Goal: Information Seeking & Learning: Learn about a topic

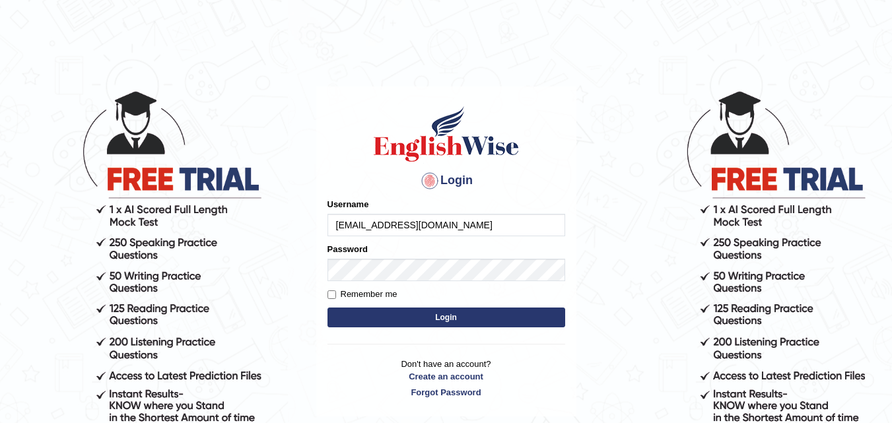
type input "[EMAIL_ADDRESS][DOMAIN_NAME]"
click at [407, 317] on button "Login" at bounding box center [446, 318] width 238 height 20
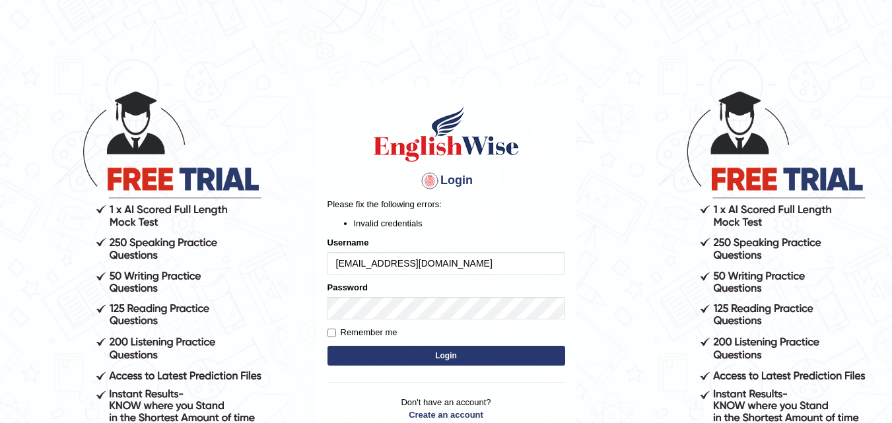
click at [489, 264] on input "[EMAIL_ADDRESS][DOMAIN_NAME]" at bounding box center [446, 263] width 238 height 22
click at [488, 263] on input "[EMAIL_ADDRESS][DOMAIN_NAME]" at bounding box center [446, 263] width 238 height 22
type input "f"
type input "Gaman"
click at [370, 354] on button "Login" at bounding box center [446, 356] width 238 height 20
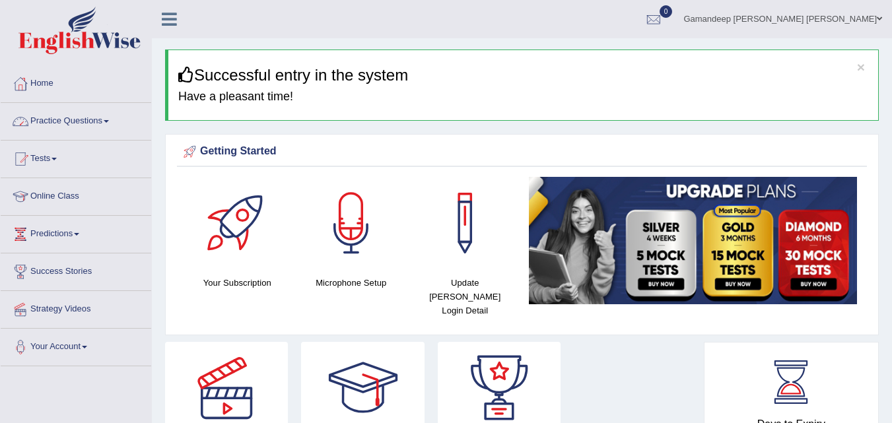
click at [100, 119] on link "Practice Questions" at bounding box center [76, 119] width 150 height 33
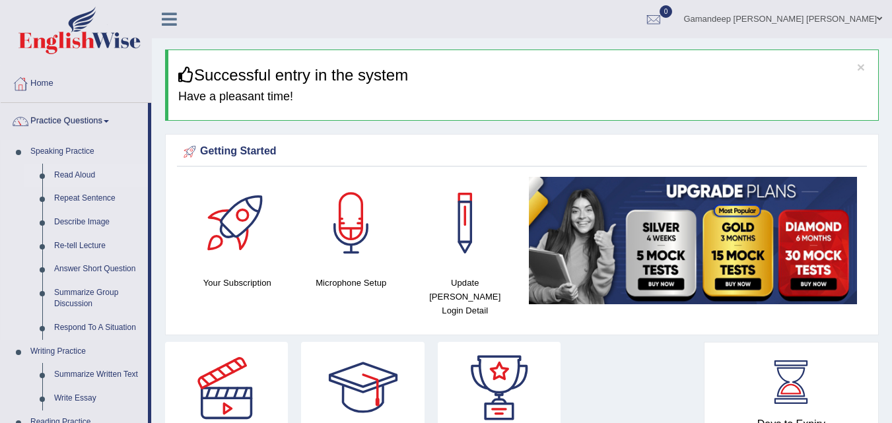
click at [86, 178] on link "Read Aloud" at bounding box center [98, 176] width 100 height 24
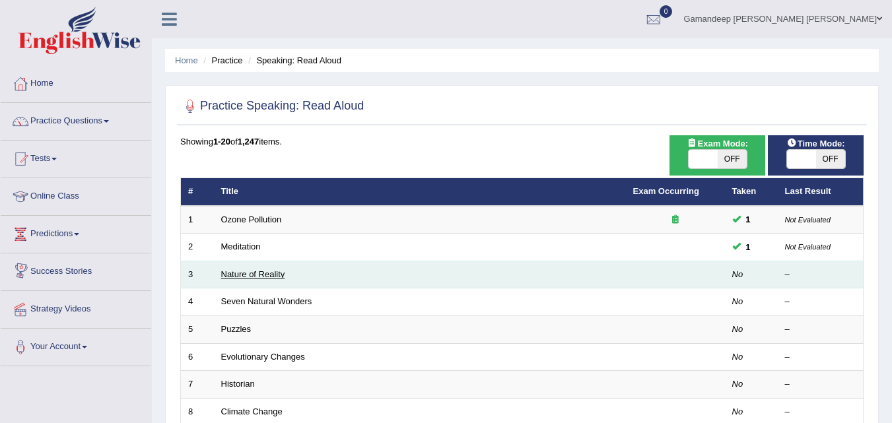
click at [235, 276] on link "Nature of Reality" at bounding box center [253, 274] width 64 height 10
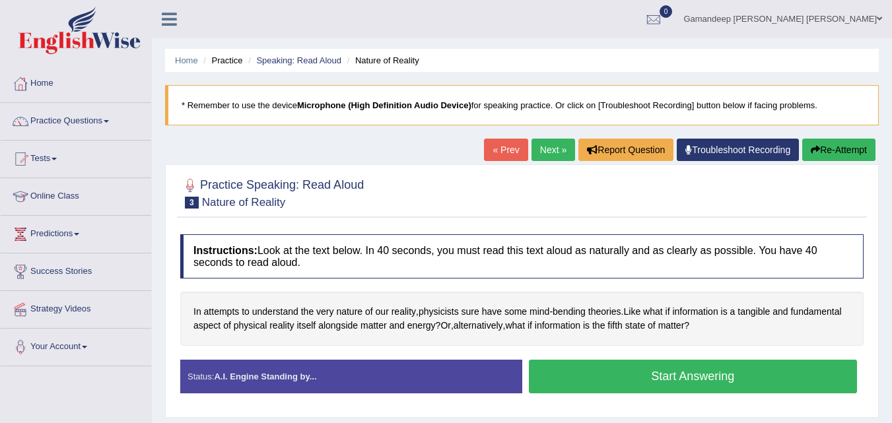
click at [399, 209] on div at bounding box center [521, 192] width 683 height 40
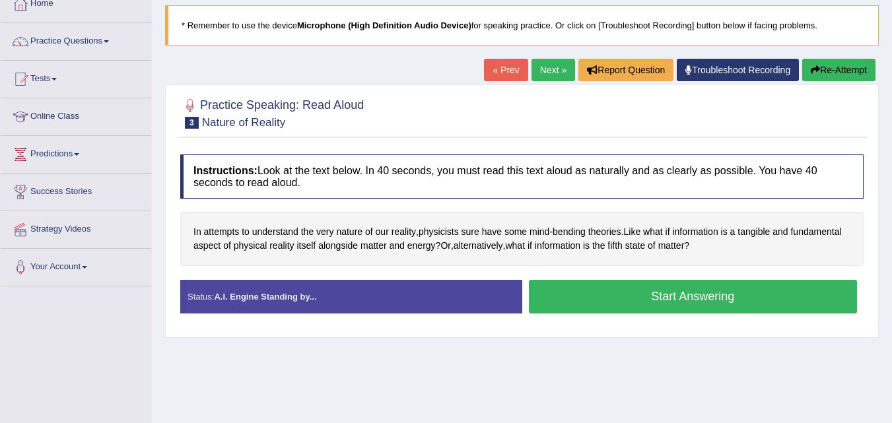
scroll to position [158, 0]
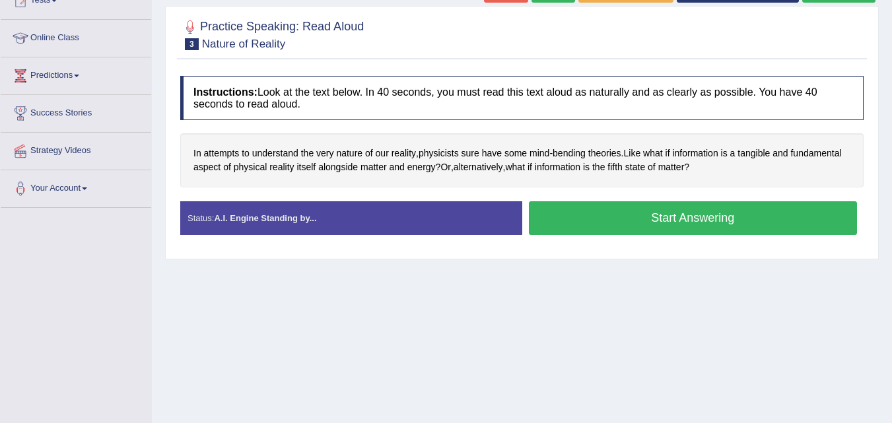
click at [685, 223] on button "Start Answering" at bounding box center [693, 218] width 329 height 34
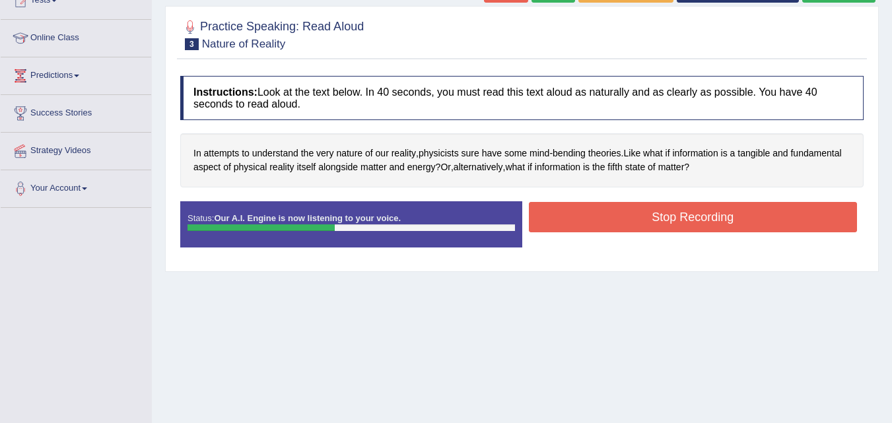
click at [685, 223] on button "Stop Recording" at bounding box center [693, 217] width 329 height 30
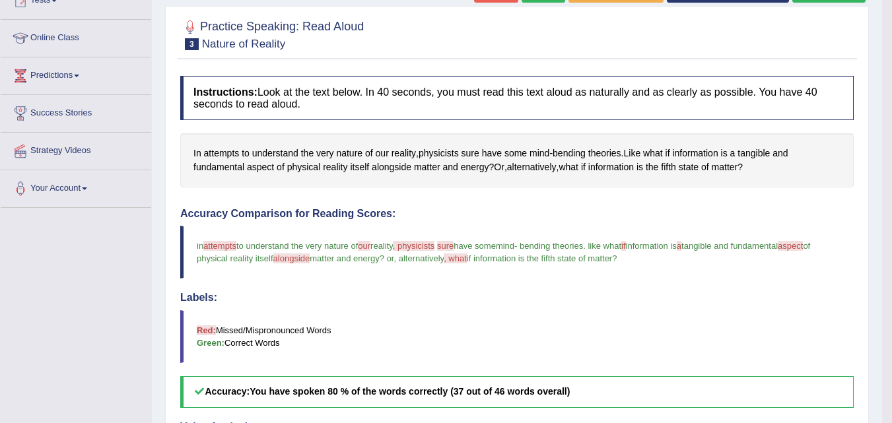
click at [464, 320] on blockquote "Red: Missed/Mispronounced Words Green: Correct Words" at bounding box center [516, 336] width 673 height 53
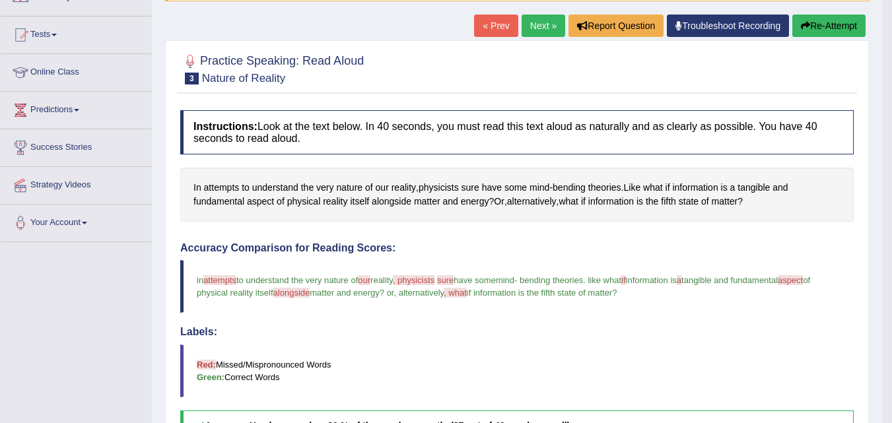
scroll to position [56, 0]
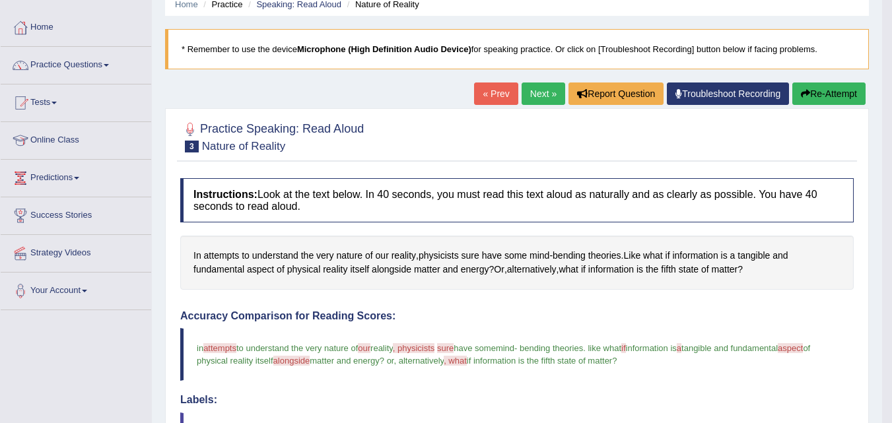
click at [533, 92] on link "Next »" at bounding box center [543, 94] width 44 height 22
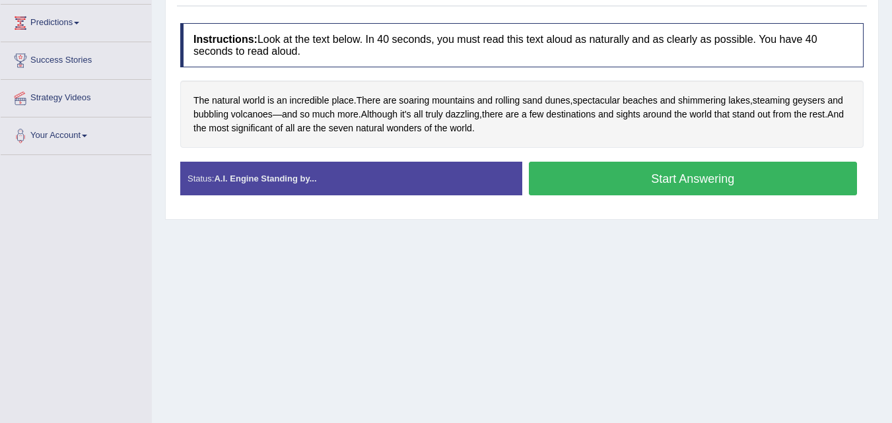
click at [600, 175] on button "Start Answering" at bounding box center [693, 179] width 329 height 34
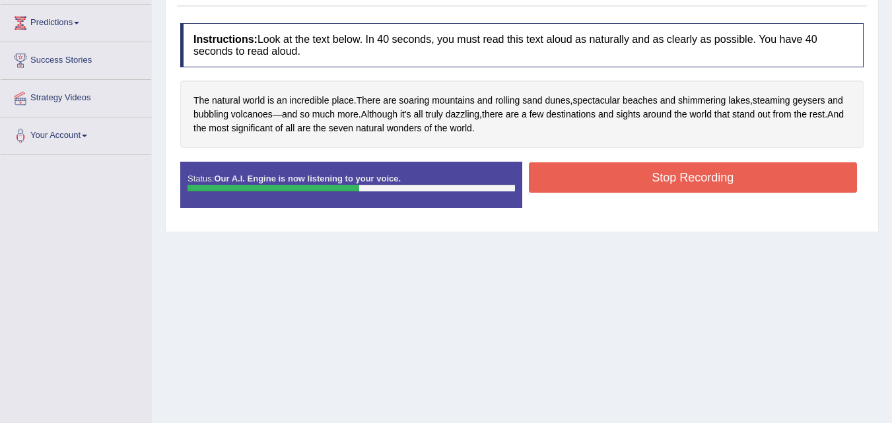
click at [600, 175] on button "Stop Recording" at bounding box center [693, 177] width 329 height 30
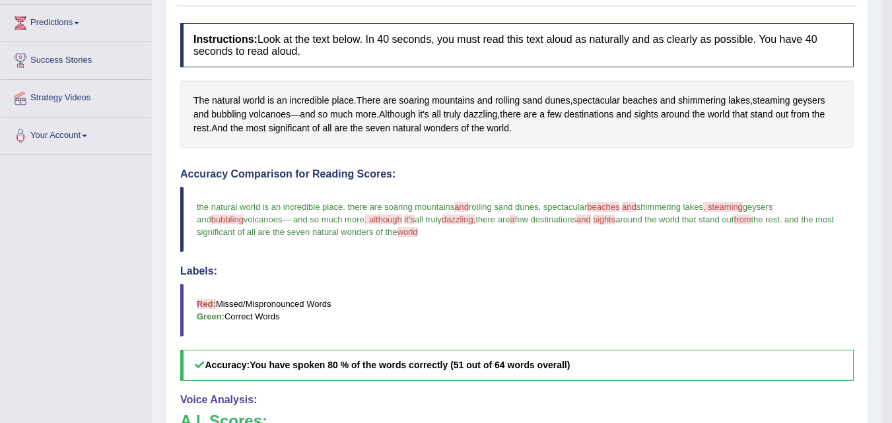
click at [484, 257] on div "Accuracy Comparison for Reading Scores: the natural world is an incredible plac…" at bounding box center [516, 274] width 673 height 213
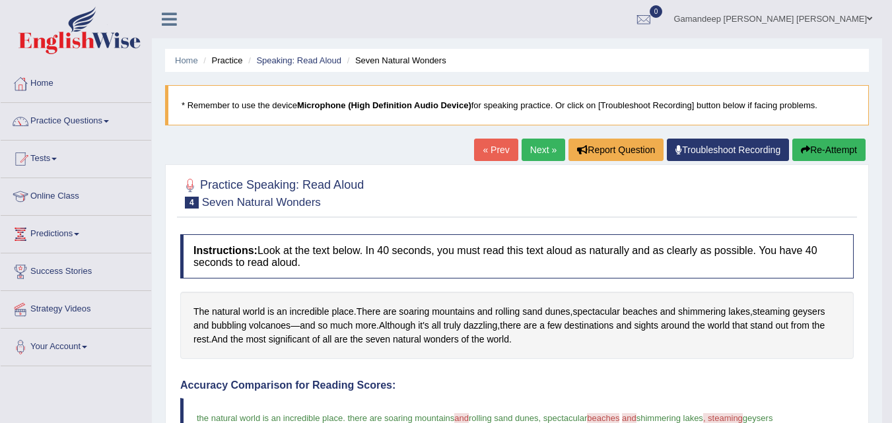
click at [543, 145] on link "Next »" at bounding box center [543, 150] width 44 height 22
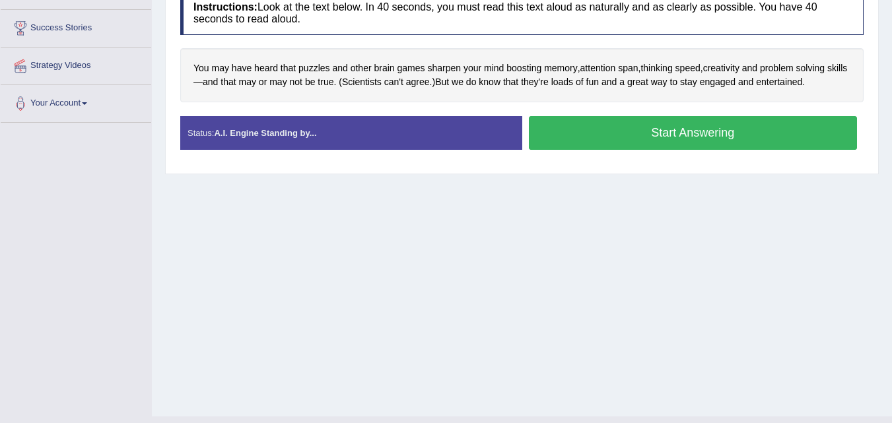
click at [701, 131] on button "Start Answering" at bounding box center [693, 133] width 329 height 34
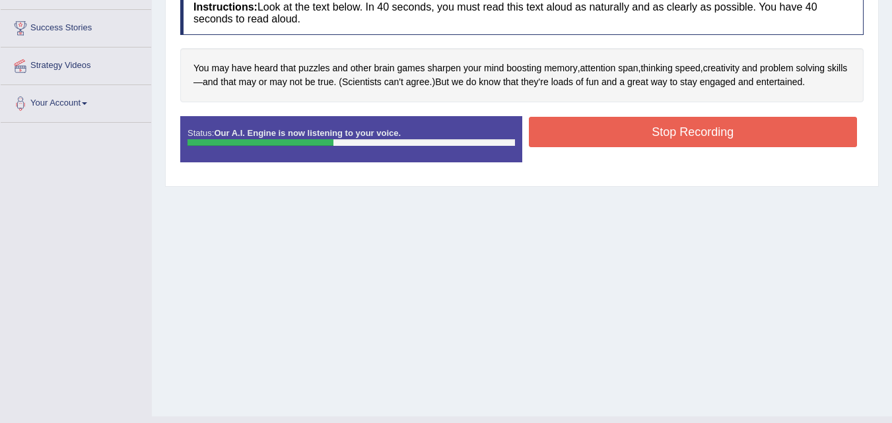
click at [701, 131] on button "Stop Recording" at bounding box center [693, 132] width 329 height 30
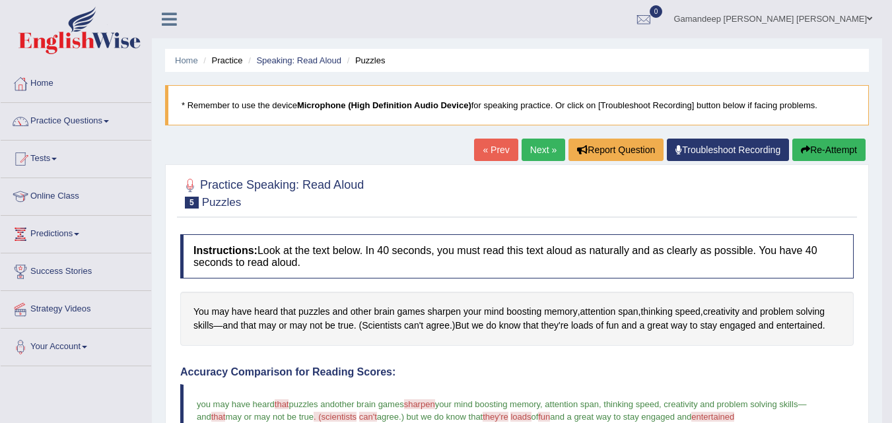
scroll to position [26, 0]
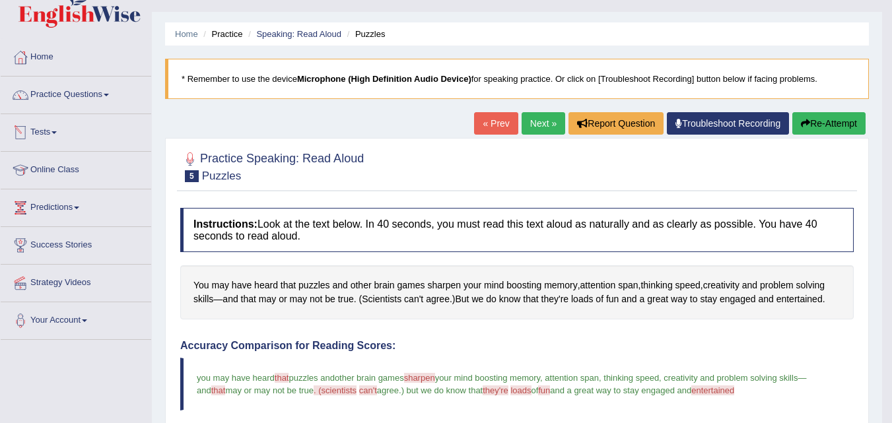
click at [55, 132] on link "Tests" at bounding box center [76, 130] width 150 height 33
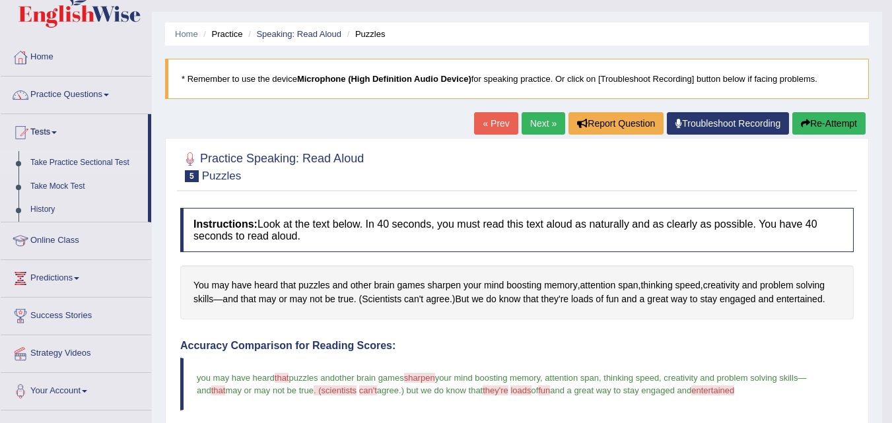
click at [75, 162] on link "Take Practice Sectional Test" at bounding box center [85, 163] width 123 height 24
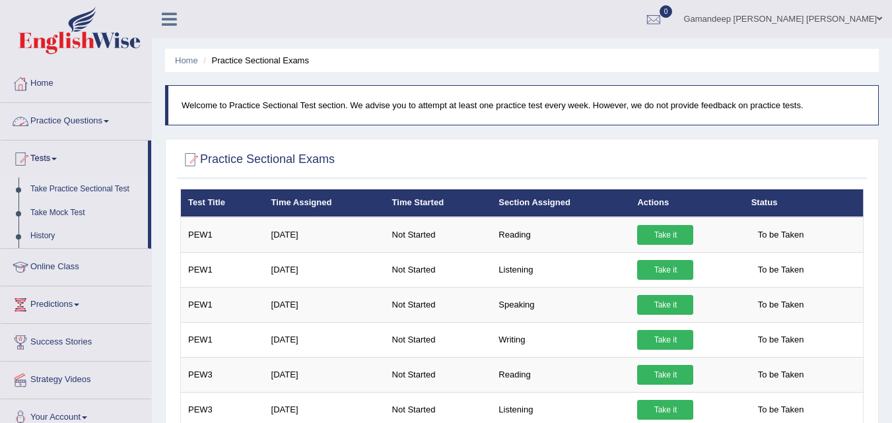
click at [109, 121] on span at bounding box center [106, 121] width 5 height 3
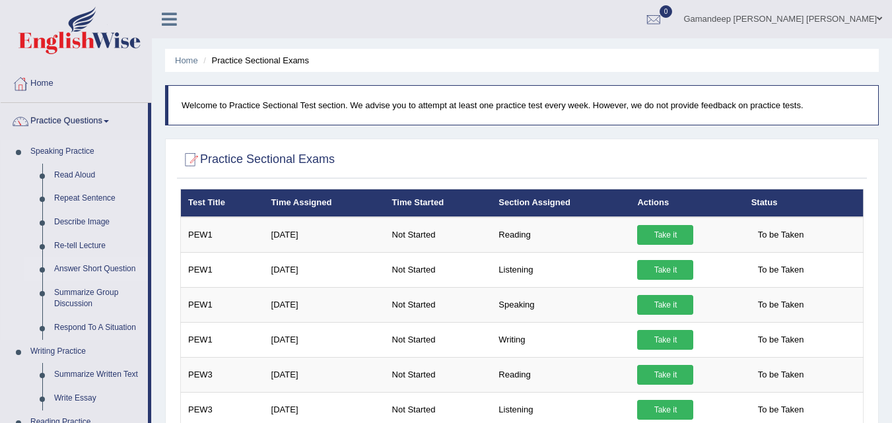
click at [27, 271] on li "Answer Short Question" at bounding box center [85, 269] width 123 height 24
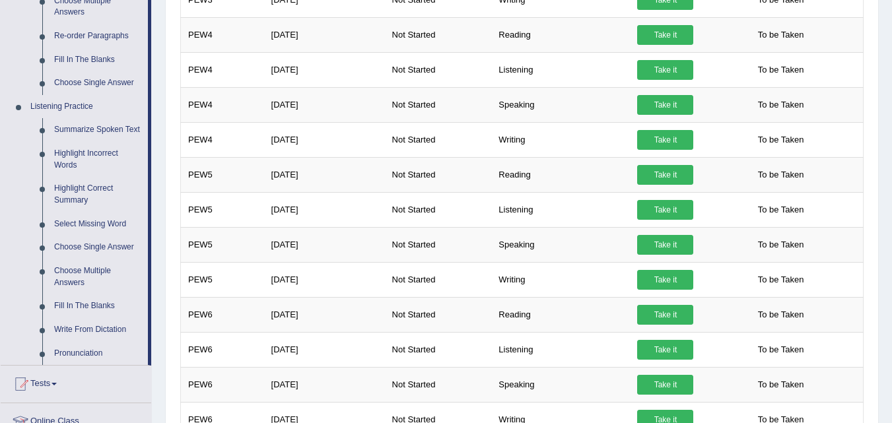
scroll to position [453, 0]
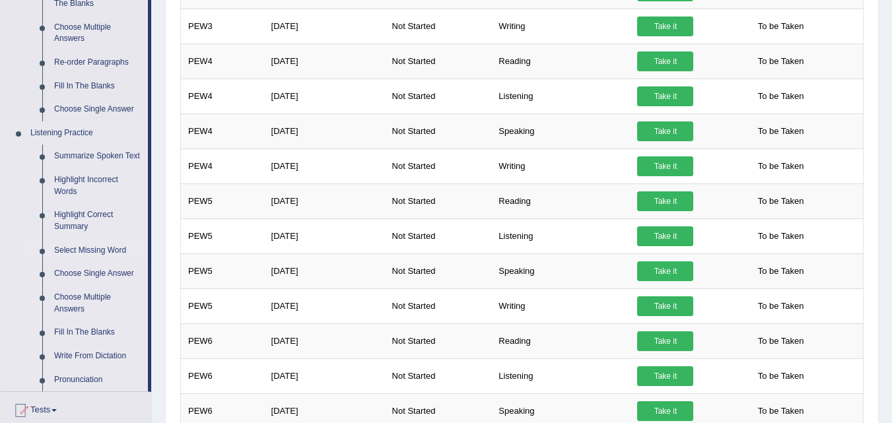
click at [103, 246] on link "Select Missing Word" at bounding box center [98, 251] width 100 height 24
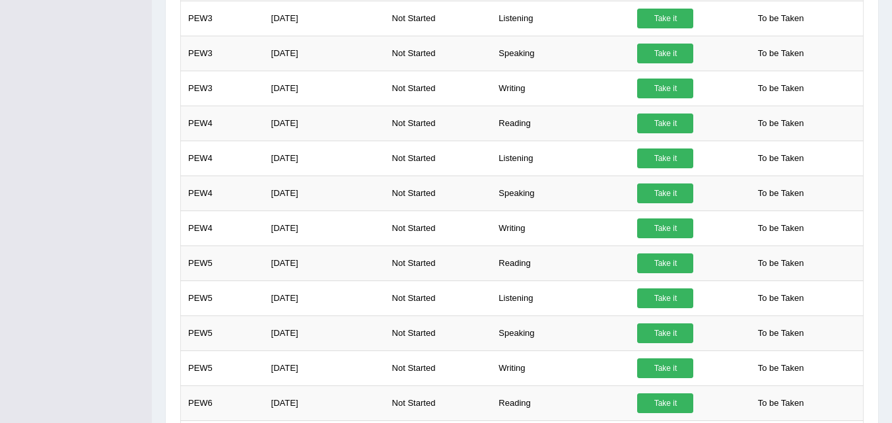
scroll to position [338, 0]
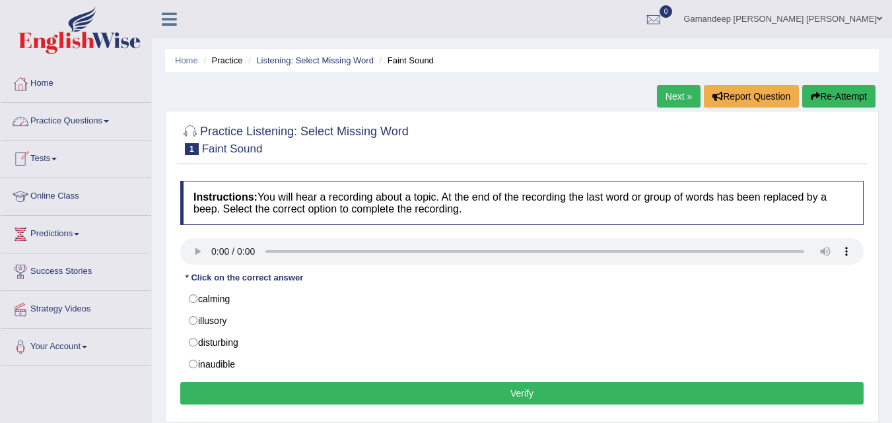
click at [110, 123] on link "Practice Questions" at bounding box center [76, 119] width 150 height 33
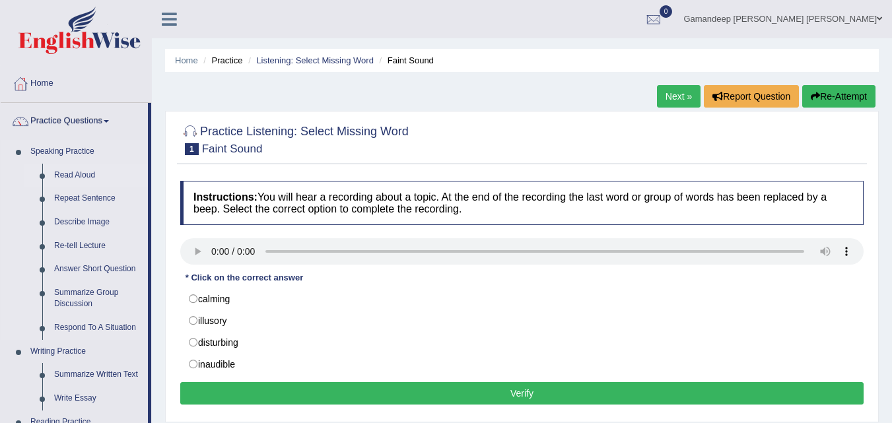
drag, startPoint x: 34, startPoint y: 310, endPoint x: 63, endPoint y: 184, distance: 128.7
click at [63, 184] on ul "Read Aloud Repeat Sentence Describe Image Re-tell Lecture Answer Short Question…" at bounding box center [85, 252] width 123 height 176
click at [118, 335] on link "Respond To A Situation" at bounding box center [98, 328] width 100 height 24
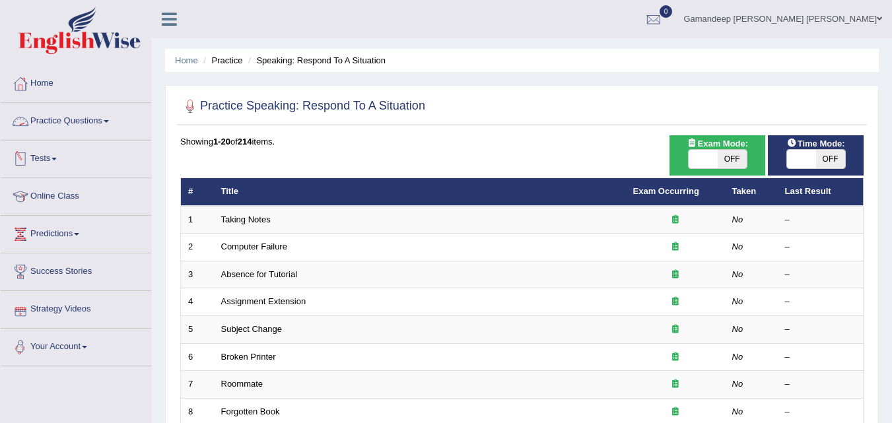
click at [109, 121] on span at bounding box center [106, 121] width 5 height 3
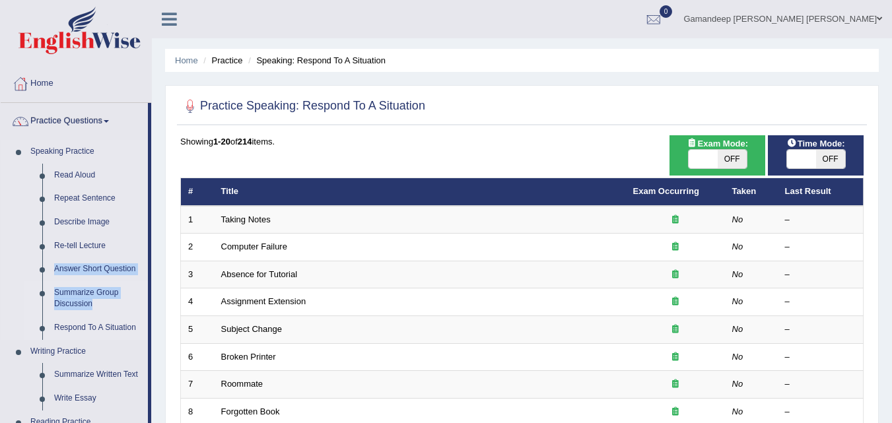
drag, startPoint x: 149, startPoint y: 240, endPoint x: 144, endPoint y: 305, distance: 64.9
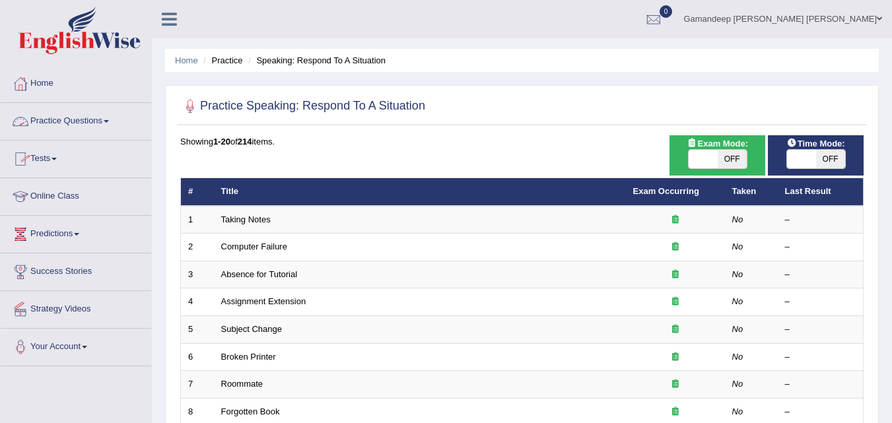
click at [108, 129] on link "Practice Questions" at bounding box center [76, 119] width 150 height 33
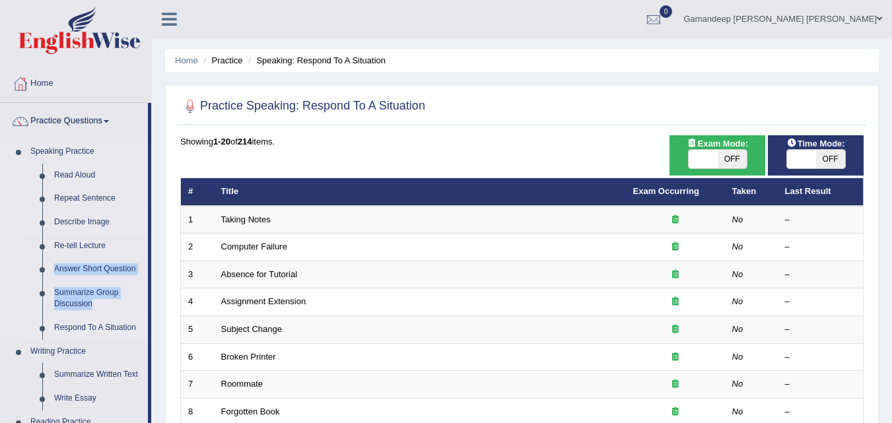
click at [104, 216] on link "Describe Image" at bounding box center [98, 223] width 100 height 24
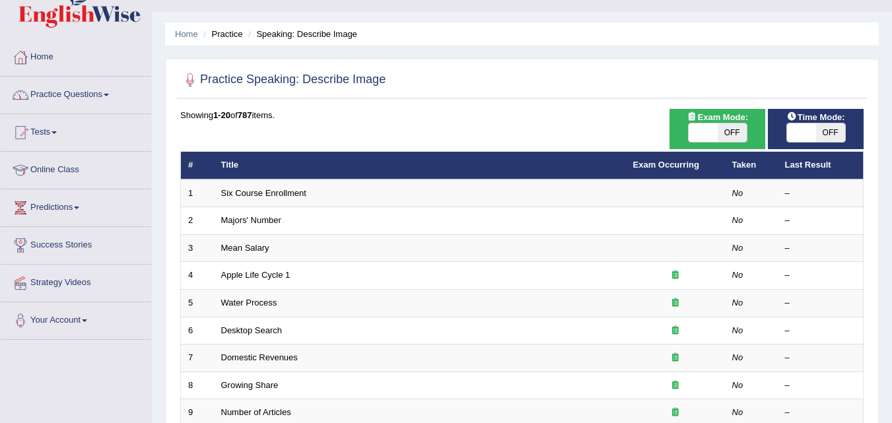
click at [109, 90] on link "Practice Questions" at bounding box center [76, 93] width 150 height 33
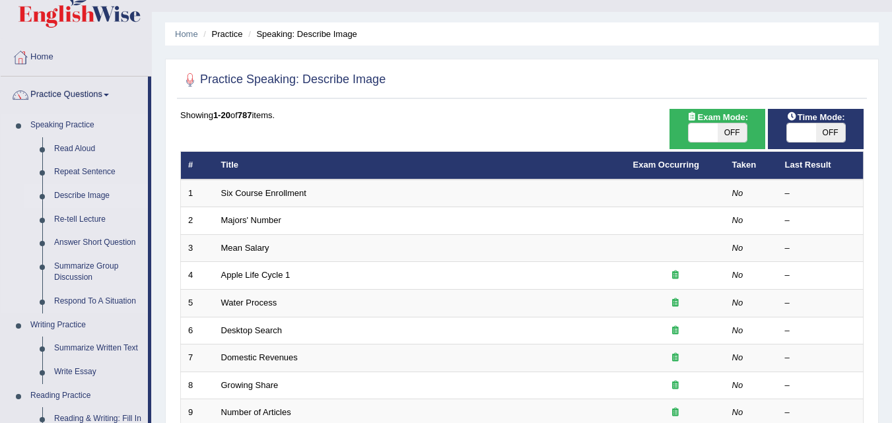
click at [17, 241] on li "Speaking Practice Read Aloud Repeat Sentence Describe Image Re-tell Lecture Ans…" at bounding box center [74, 214] width 147 height 200
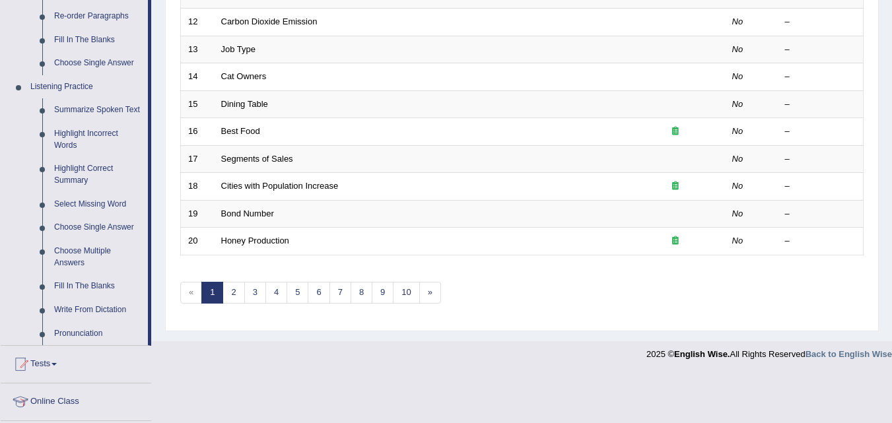
scroll to position [502, 0]
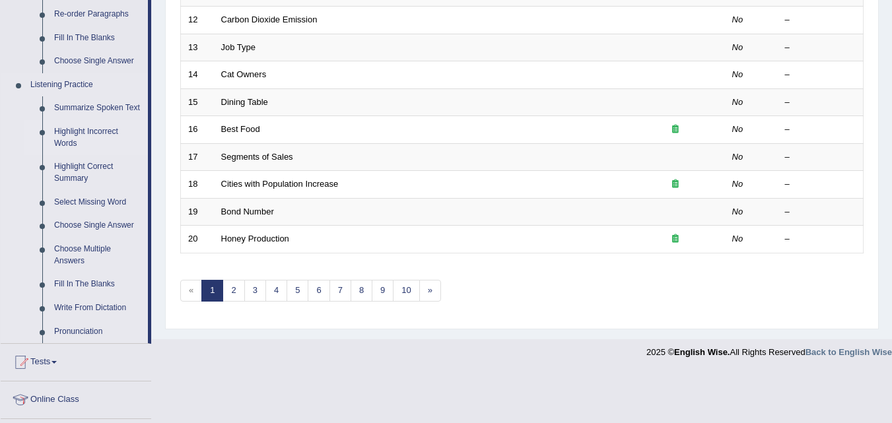
click at [92, 129] on link "Highlight Incorrect Words" at bounding box center [98, 137] width 100 height 35
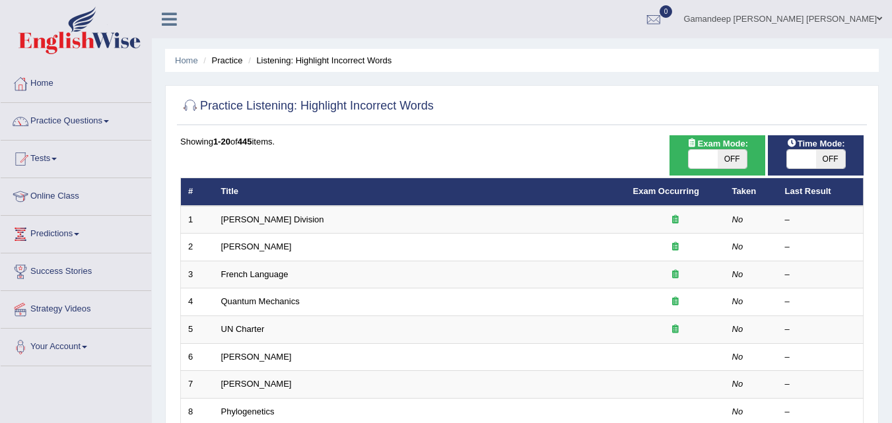
click at [246, 217] on link "Ward Division" at bounding box center [272, 220] width 103 height 10
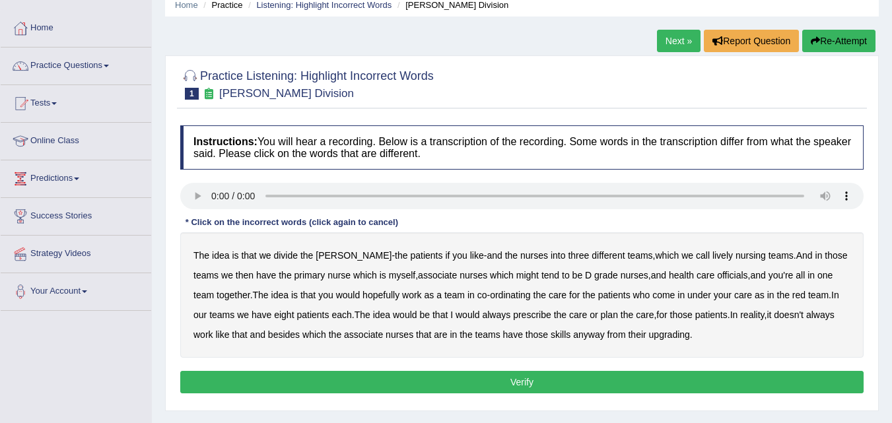
scroll to position [79, 0]
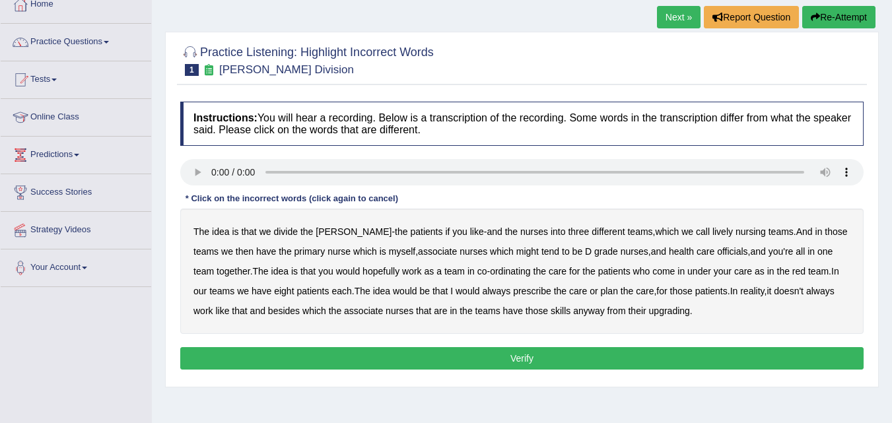
click at [735, 234] on b "nursing" at bounding box center [750, 231] width 30 height 11
click at [712, 230] on b "lively" at bounding box center [722, 231] width 20 height 11
click at [516, 250] on b "might" at bounding box center [527, 251] width 22 height 11
click at [717, 247] on b "officials" at bounding box center [732, 251] width 30 height 11
click at [486, 292] on b "always" at bounding box center [496, 291] width 28 height 11
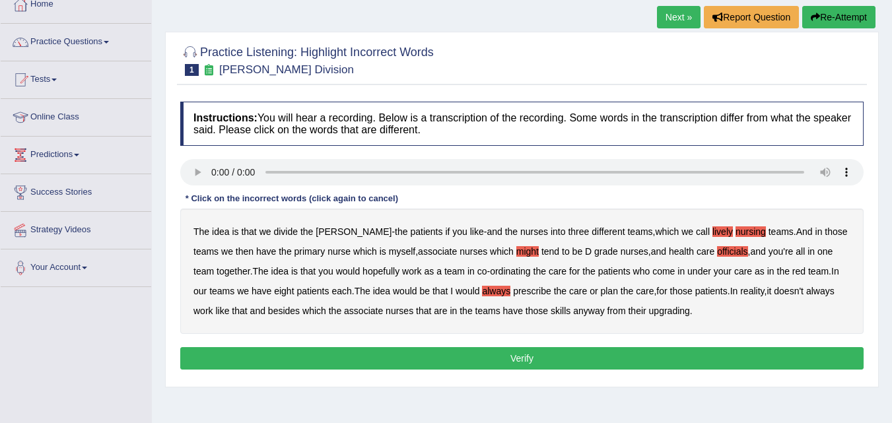
click at [663, 314] on b "upgrading" at bounding box center [669, 311] width 41 height 11
click at [539, 354] on button "Verify" at bounding box center [521, 358] width 683 height 22
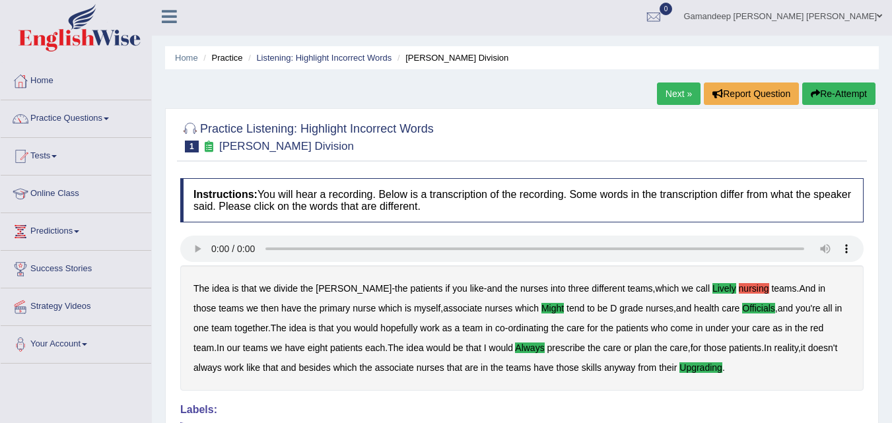
scroll to position [0, 0]
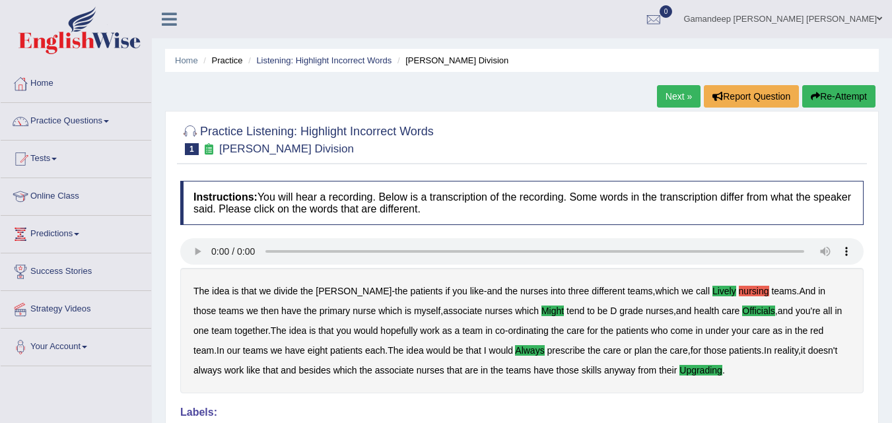
click at [676, 96] on link "Next »" at bounding box center [679, 96] width 44 height 22
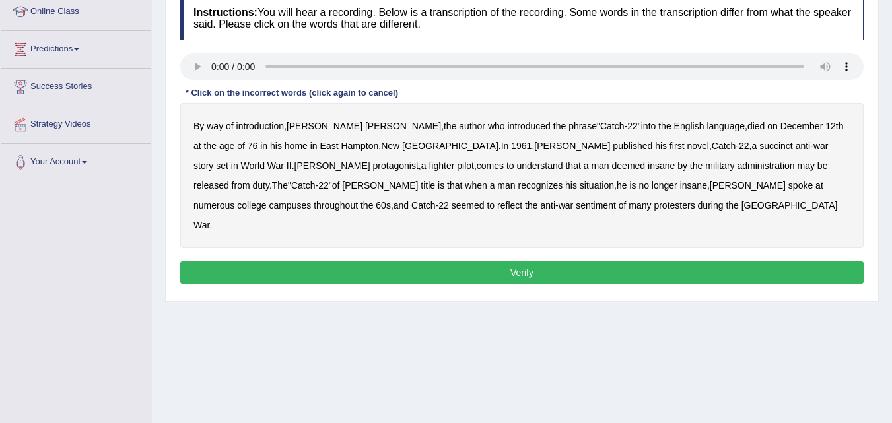
click at [737, 170] on b "administration" at bounding box center [765, 165] width 57 height 11
click at [580, 184] on b "situation" at bounding box center [597, 185] width 34 height 11
click at [522, 200] on b "reflect" at bounding box center [509, 205] width 25 height 11
click at [368, 261] on button "Verify" at bounding box center [521, 272] width 683 height 22
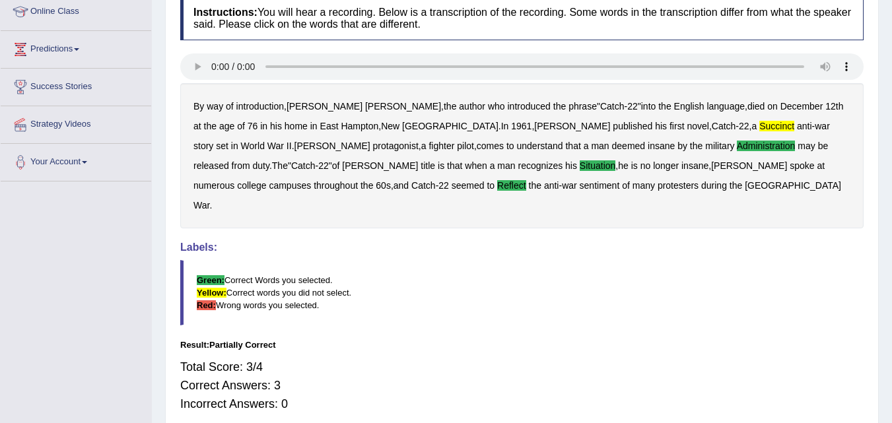
click at [368, 260] on blockquote "Green: Correct Words you selected. Yellow: Correct words you did not select. Re…" at bounding box center [521, 292] width 683 height 65
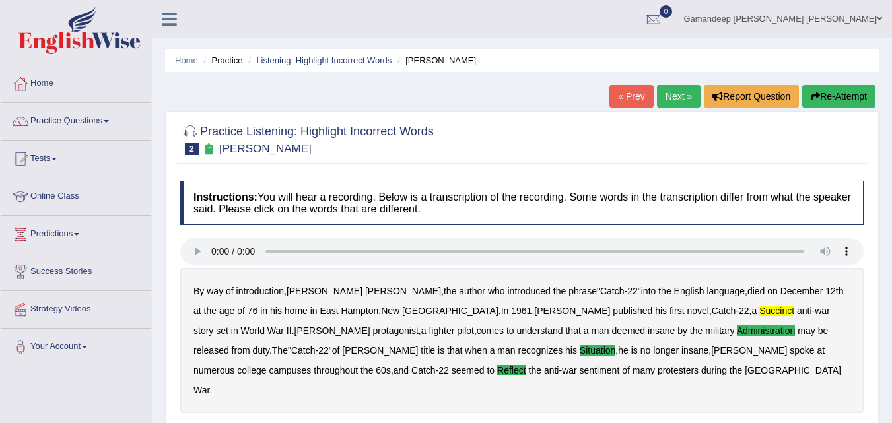
click at [678, 98] on link "Next »" at bounding box center [679, 96] width 44 height 22
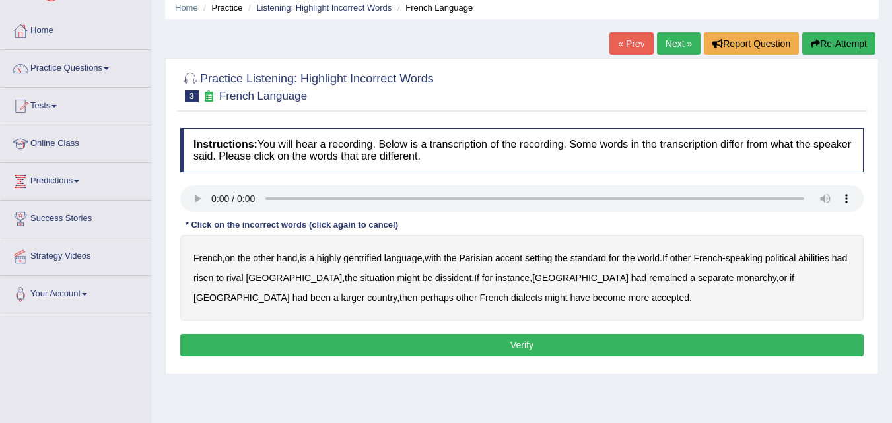
click at [363, 259] on b "gentrified" at bounding box center [362, 258] width 38 height 11
click at [829, 256] on b "abilities" at bounding box center [813, 258] width 31 height 11
click at [435, 280] on b "dissident" at bounding box center [453, 278] width 36 height 11
click at [736, 274] on b "monarchy" at bounding box center [756, 278] width 40 height 11
click at [420, 345] on button "Verify" at bounding box center [521, 345] width 683 height 22
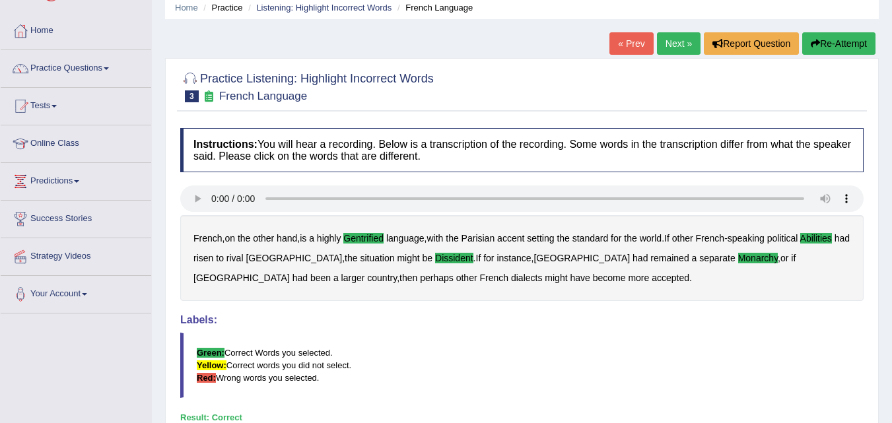
scroll to position [26, 0]
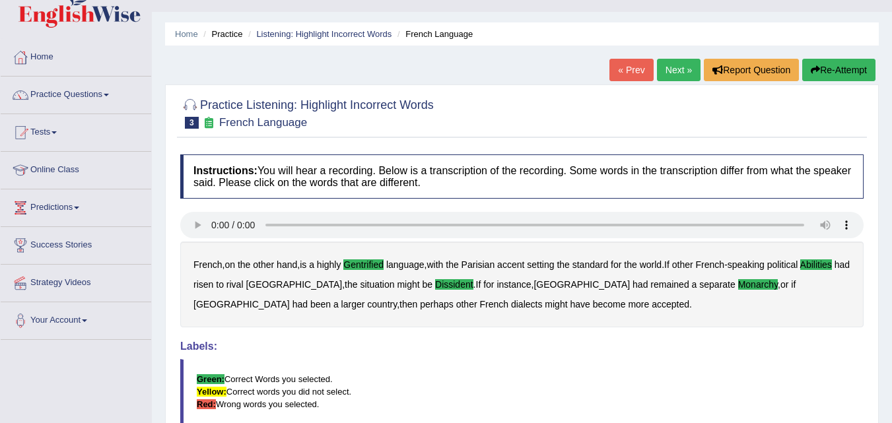
click at [669, 63] on link "Next »" at bounding box center [679, 70] width 44 height 22
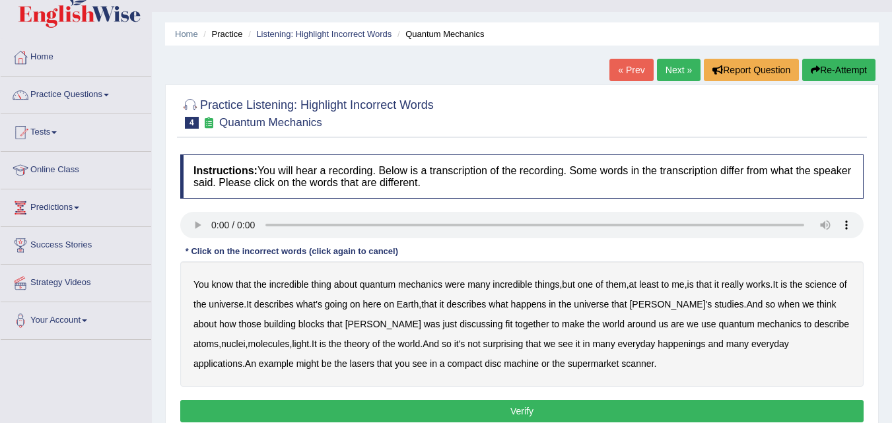
scroll to position [53, 0]
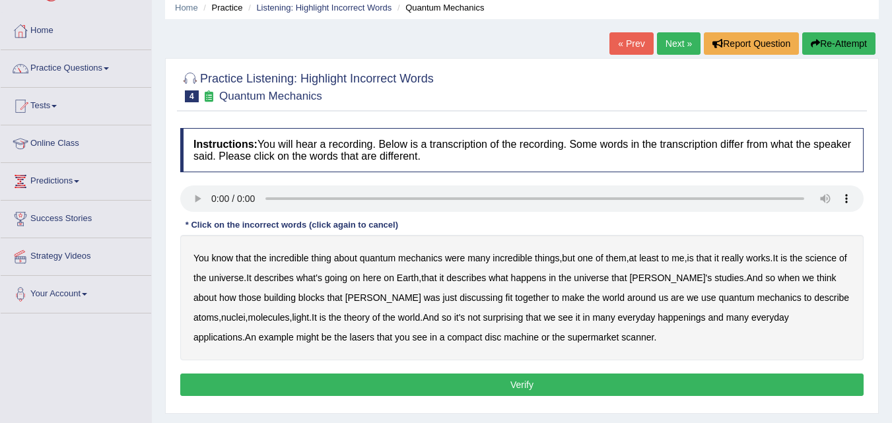
click at [836, 255] on b "science" at bounding box center [820, 258] width 31 height 11
click at [459, 299] on b "discussing" at bounding box center [480, 297] width 43 height 11
click at [657, 320] on b "happenings" at bounding box center [681, 317] width 48 height 11
click at [504, 339] on b "machine" at bounding box center [521, 337] width 35 height 11
click at [489, 385] on button "Verify" at bounding box center [521, 385] width 683 height 22
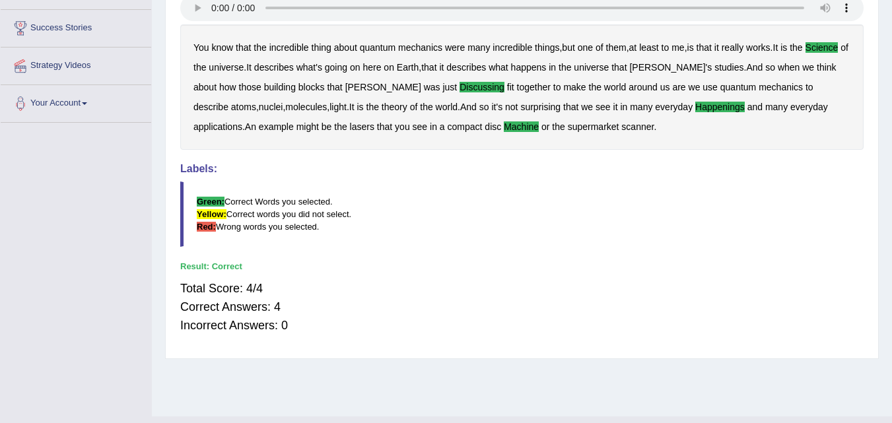
scroll to position [270, 0]
